Goal: Task Accomplishment & Management: Complete application form

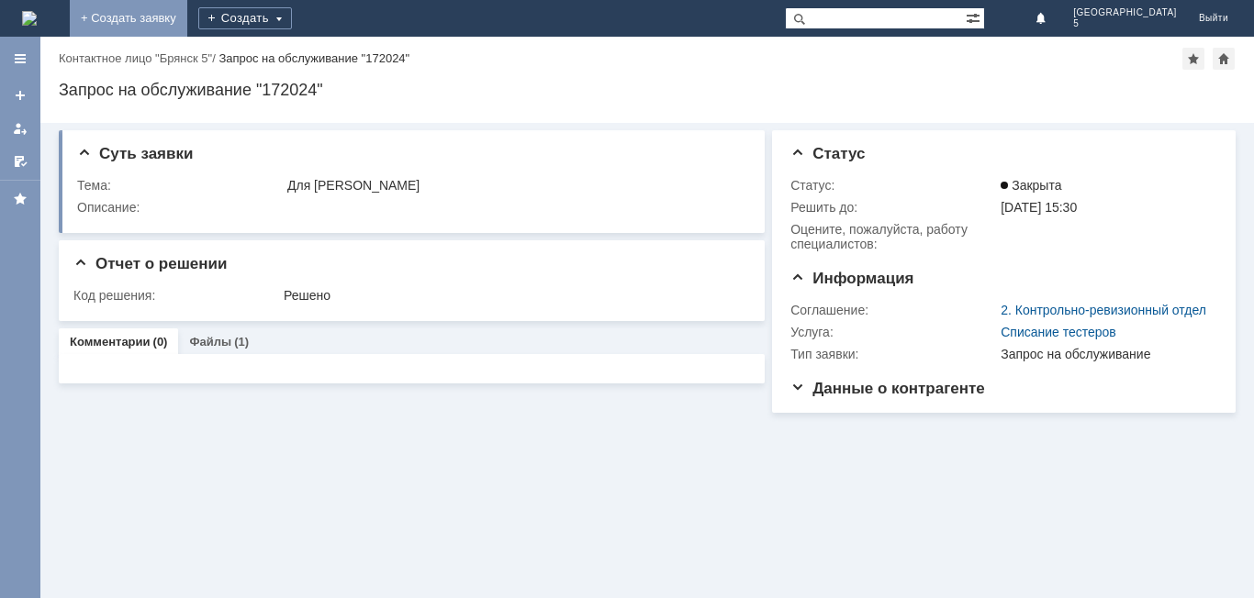
click at [187, 19] on link "+ Создать заявку" at bounding box center [128, 18] width 117 height 37
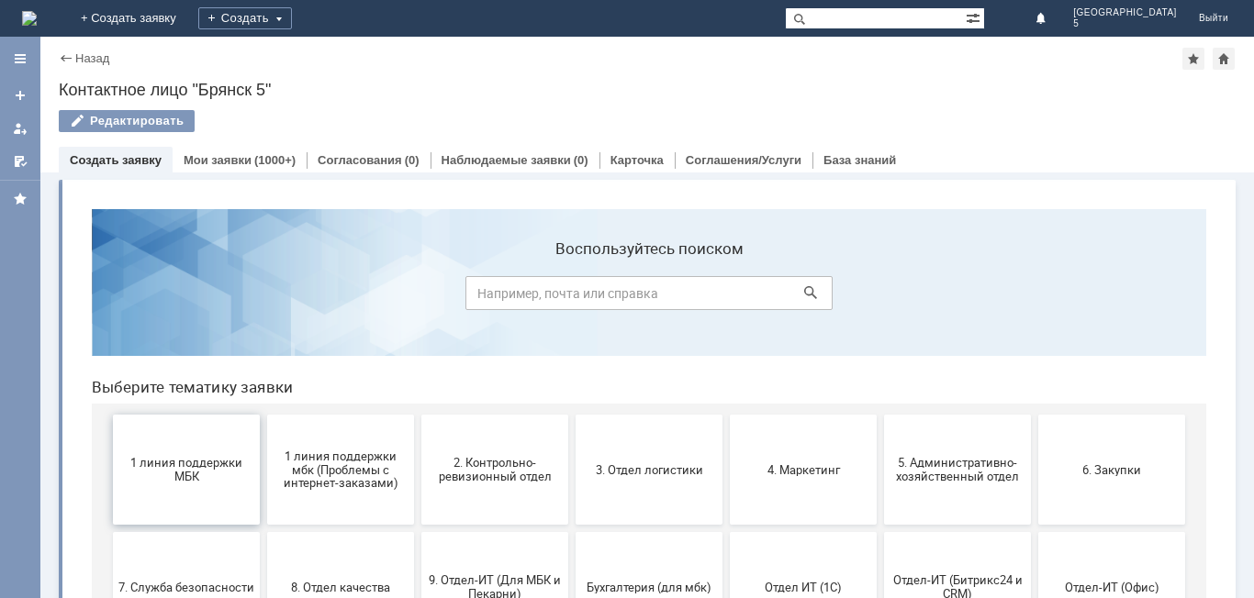
click at [177, 467] on span "1 линия поддержки МБК" at bounding box center [186, 470] width 136 height 28
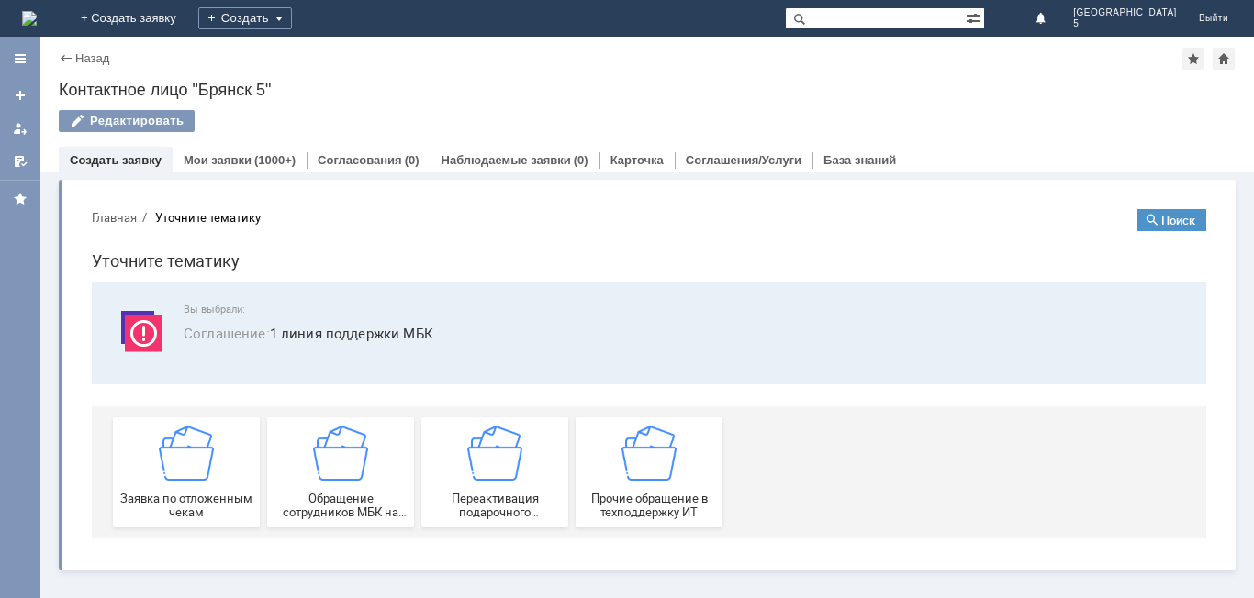
click at [177, 467] on img at bounding box center [186, 453] width 55 height 55
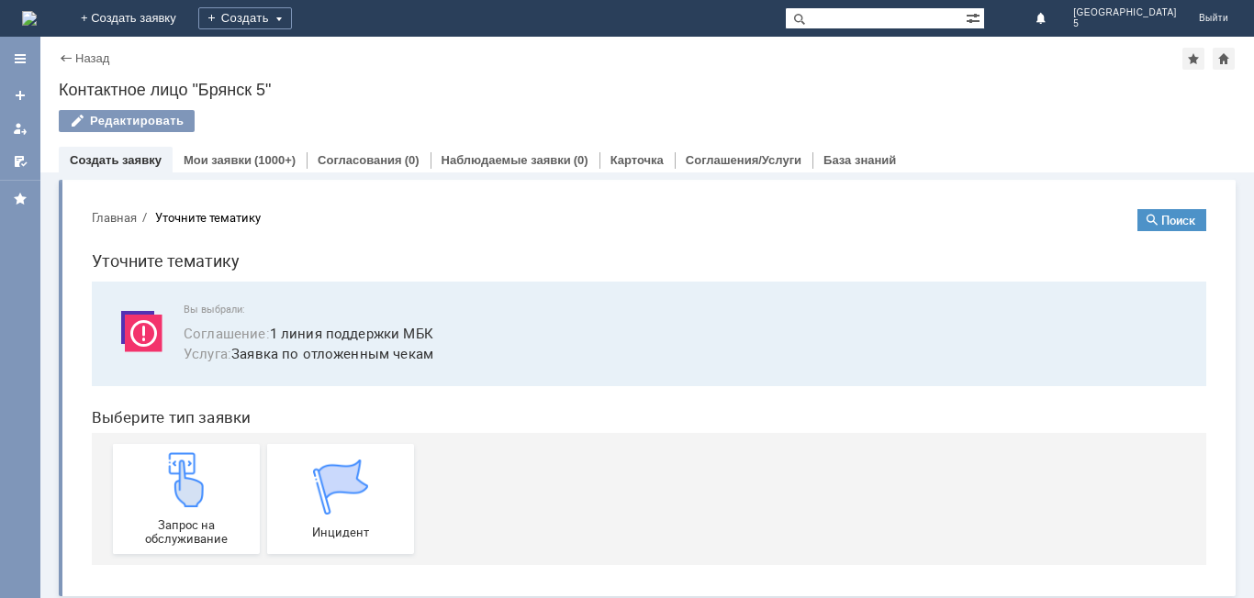
click at [177, 467] on img at bounding box center [186, 479] width 55 height 55
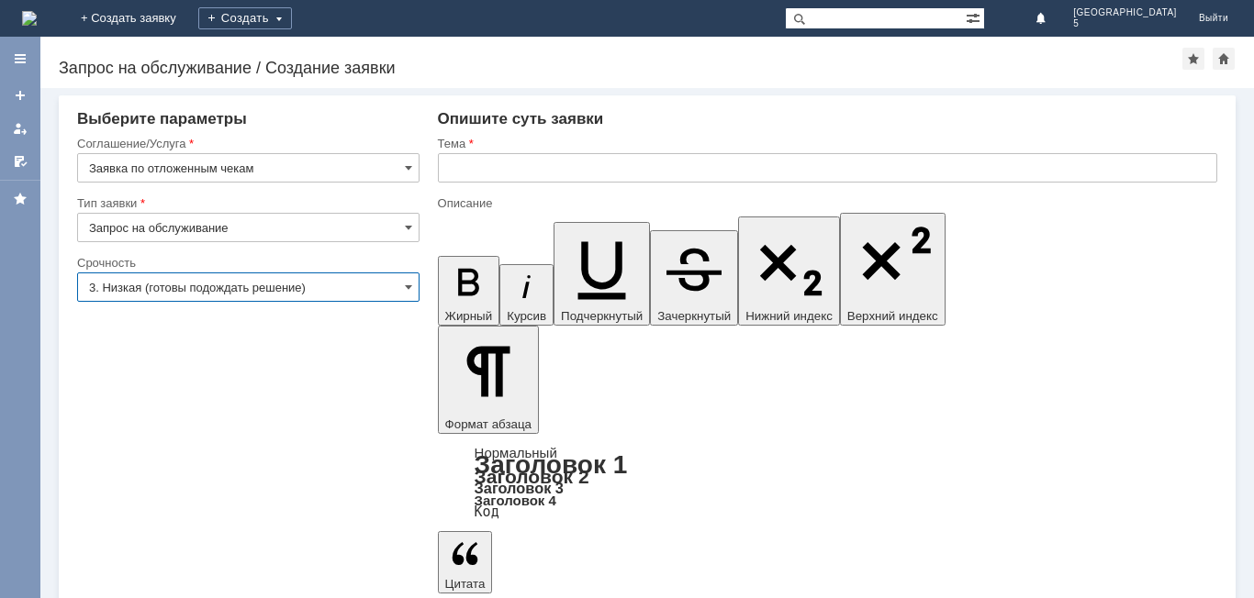
click at [403, 291] on input "3. Низкая (готовы подождать решение)" at bounding box center [248, 287] width 342 height 29
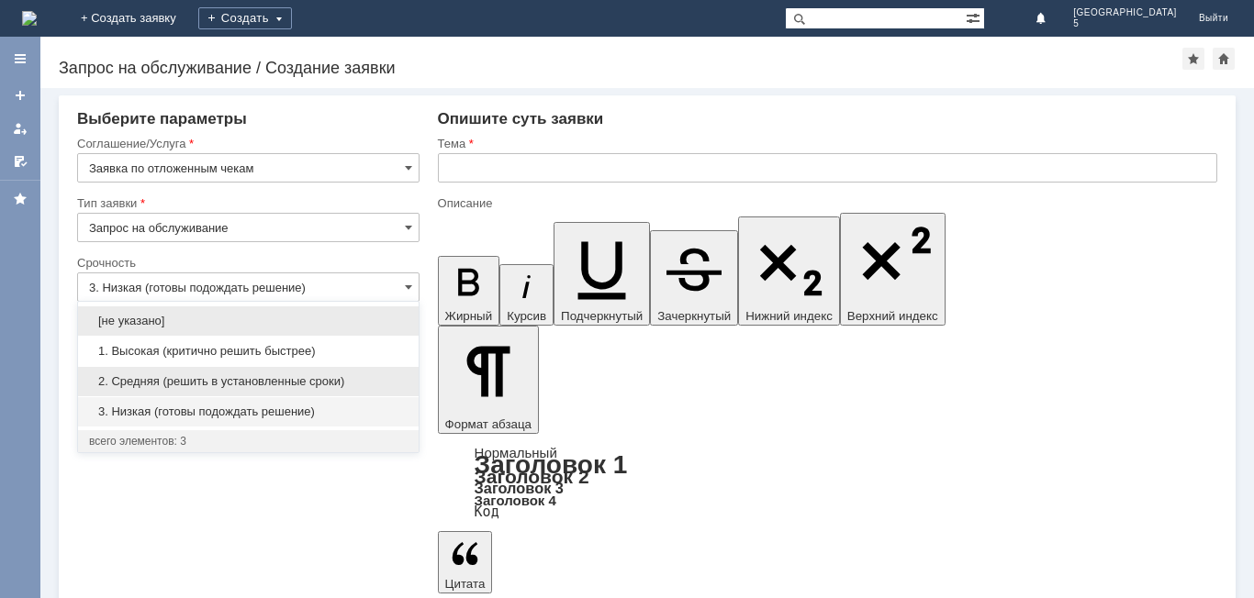
click at [248, 378] on span "2. Средняя (решить в установленные сроки)" at bounding box center [248, 381] width 318 height 15
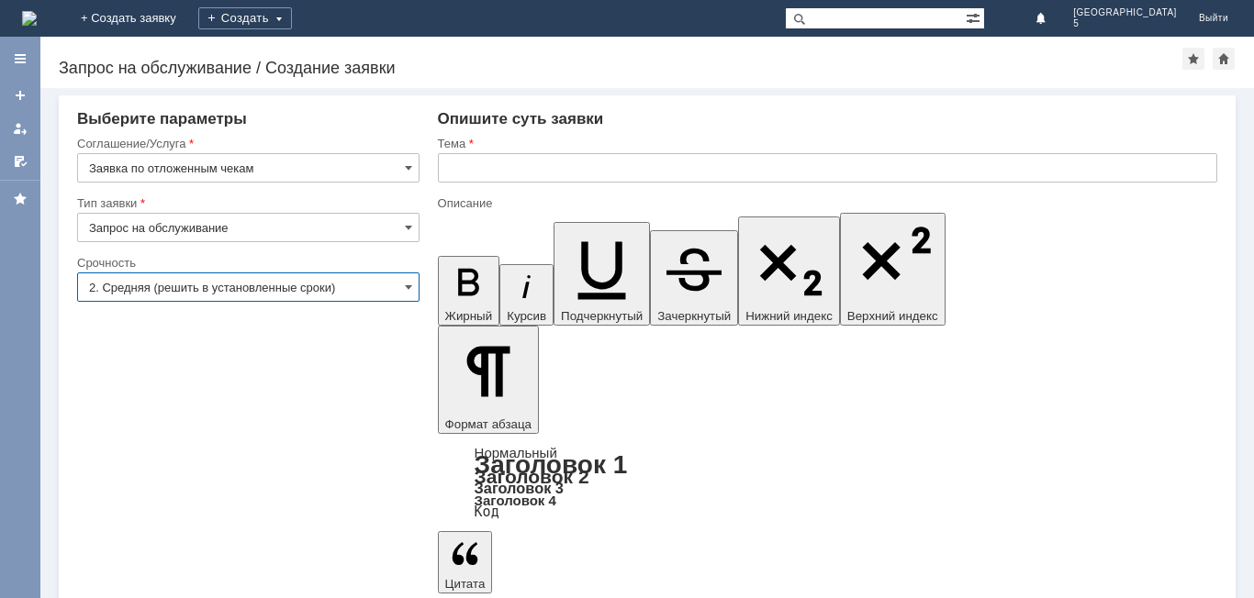
type input "2. Средняя (решить в установленные сроки)"
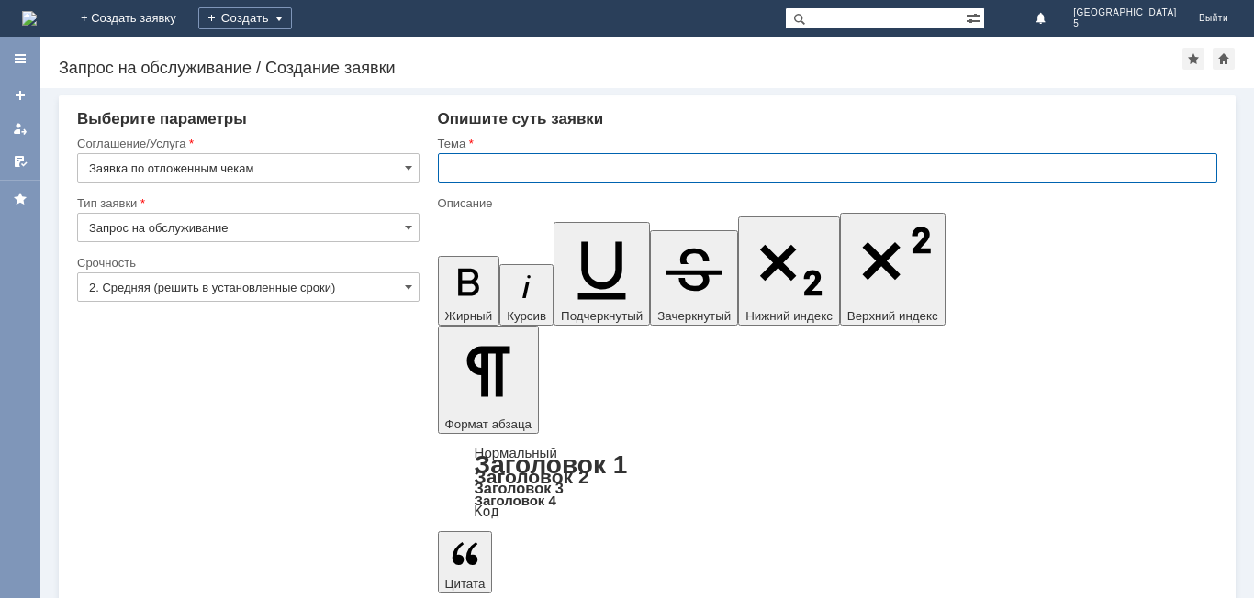
click at [452, 165] on input "text" at bounding box center [827, 167] width 779 height 29
type input "отложенный чек за [DATE] МБК 5"
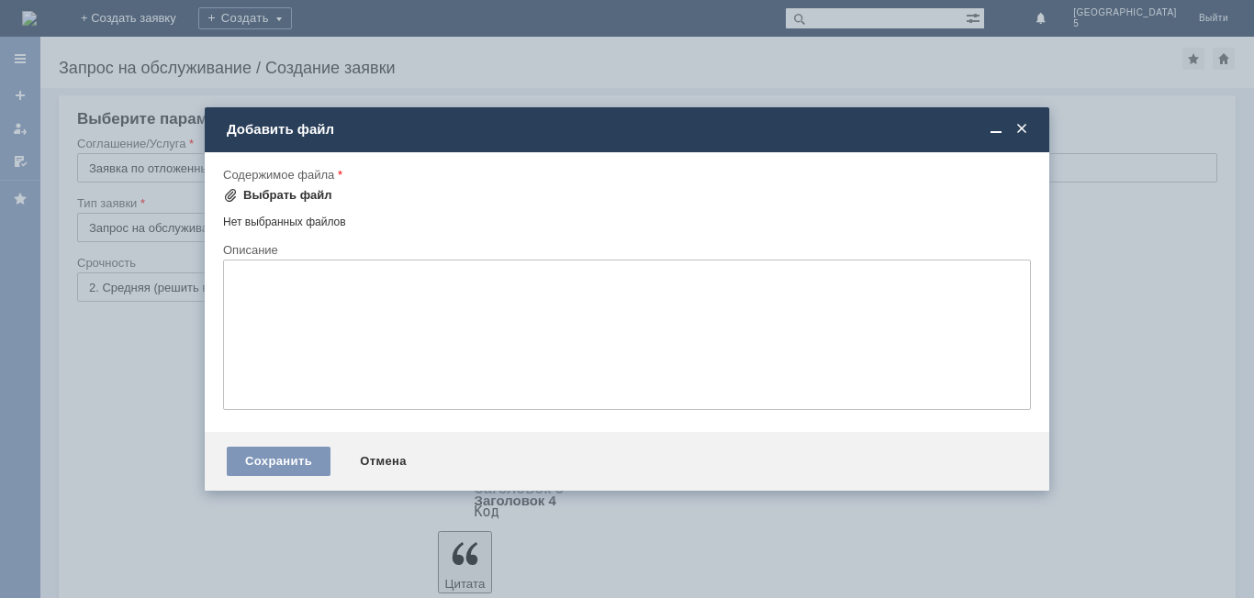
click at [273, 196] on div "Выбрать файл" at bounding box center [287, 195] width 89 height 15
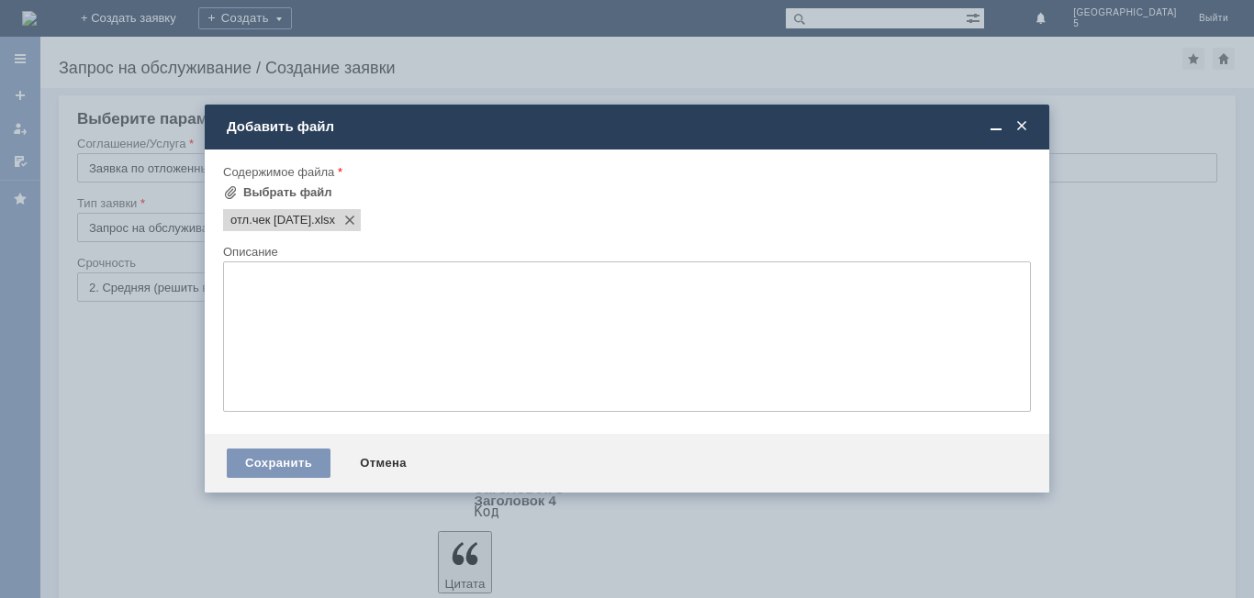
click at [304, 479] on div "Сохранить Отмена" at bounding box center [627, 463] width 844 height 59
click at [297, 459] on div "Сохранить" at bounding box center [279, 463] width 104 height 29
